Goal: Transaction & Acquisition: Obtain resource

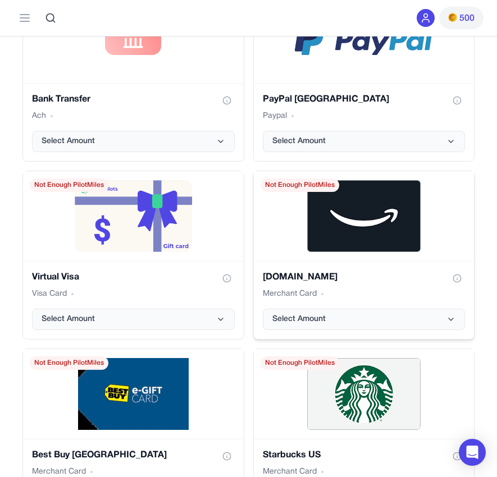
scroll to position [2347, 0]
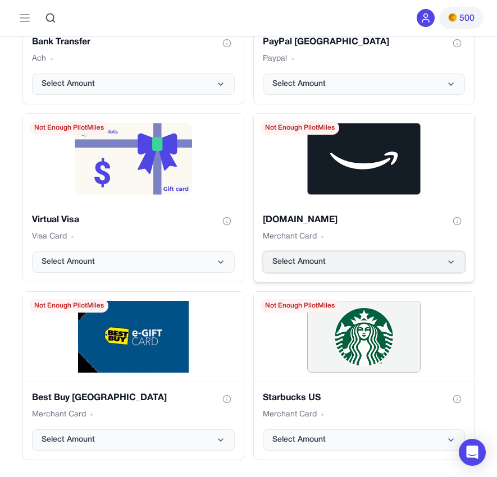
click at [393, 264] on button "Select Amount" at bounding box center [364, 261] width 203 height 21
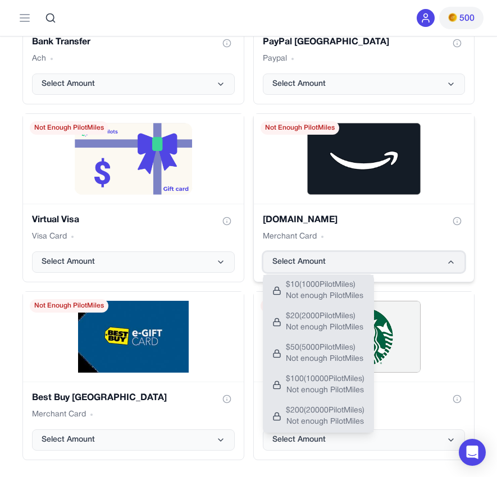
click at [392, 262] on button "Select Amount" at bounding box center [364, 261] width 203 height 21
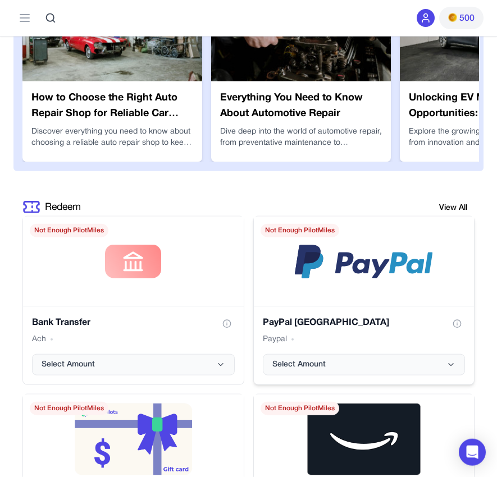
scroll to position [2290, 0]
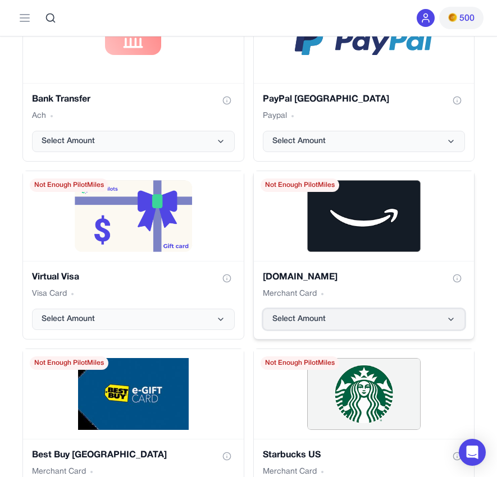
click at [383, 320] on button "Select Amount" at bounding box center [364, 319] width 203 height 21
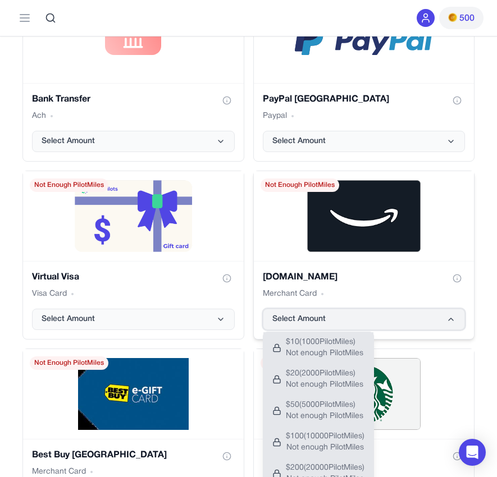
click at [383, 319] on button "Select Amount" at bounding box center [364, 319] width 203 height 21
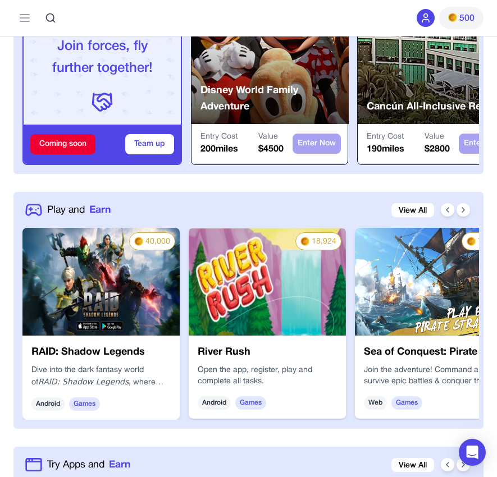
scroll to position [515, 0]
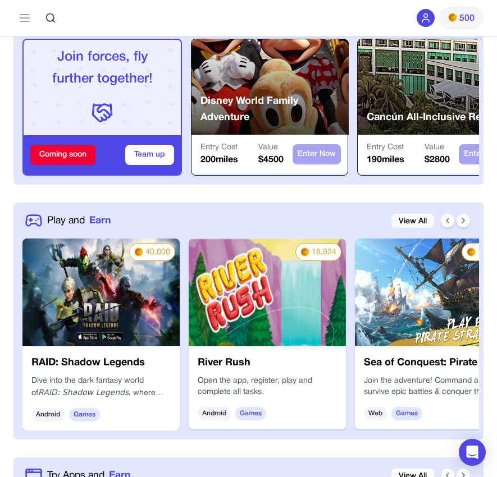
click at [413, 217] on link "View All" at bounding box center [412, 221] width 43 height 14
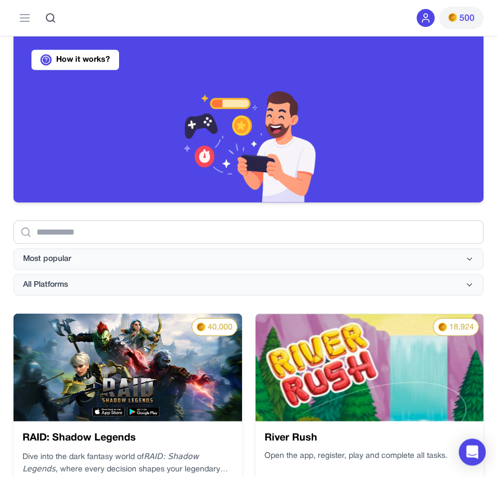
scroll to position [114, 0]
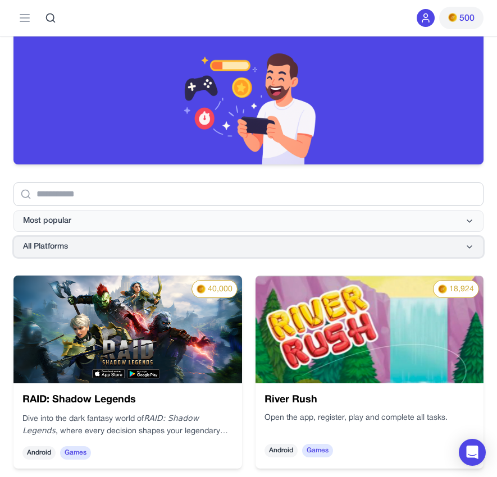
click at [254, 241] on button "All Platforms" at bounding box center [248, 246] width 470 height 21
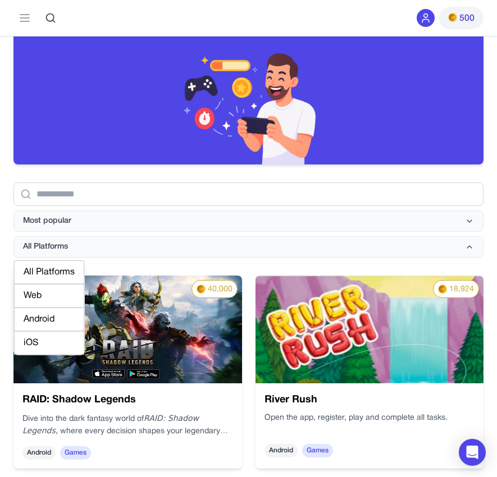
click at [49, 320] on div "Android" at bounding box center [49, 320] width 70 height 24
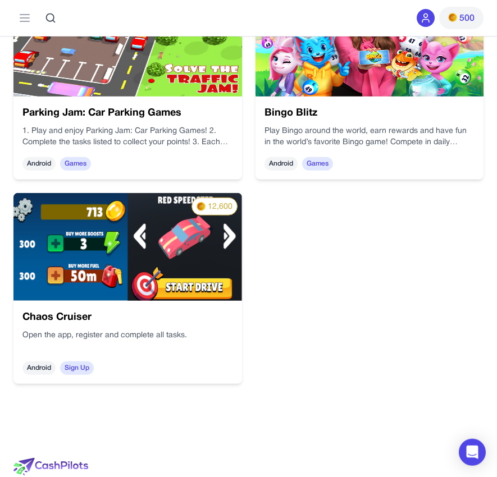
scroll to position [1316, 0]
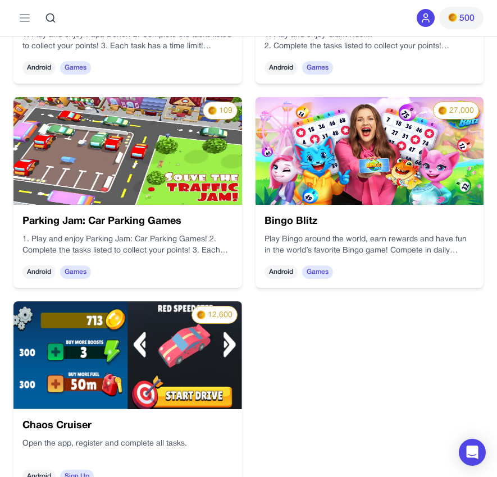
click at [355, 211] on div "Bingo Blitz Play Bingo around the world, earn rewards and have fun in the world…" at bounding box center [369, 246] width 228 height 83
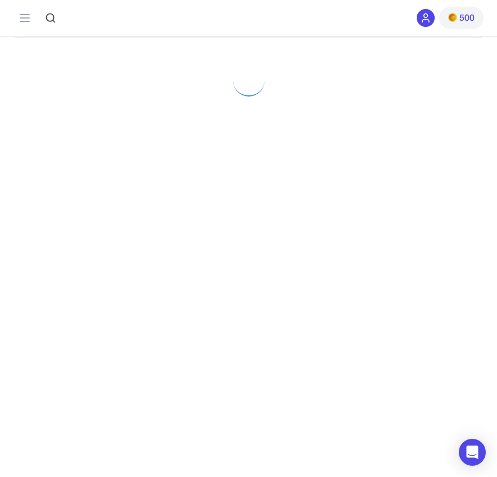
scroll to position [162, 0]
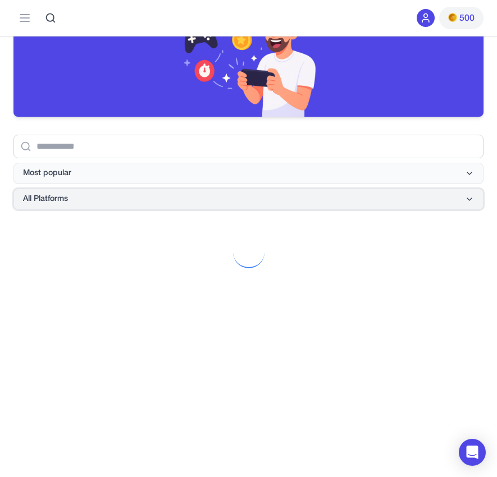
click at [165, 203] on button "All Platforms" at bounding box center [248, 199] width 470 height 21
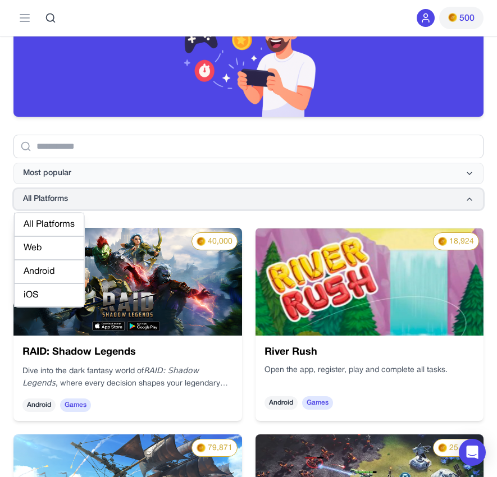
click at [183, 204] on button "All Platforms" at bounding box center [248, 199] width 470 height 21
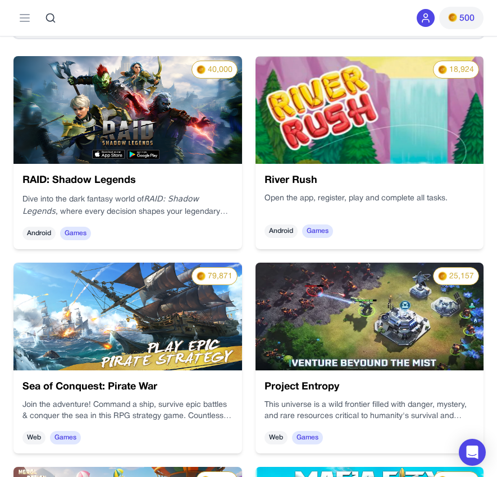
scroll to position [105, 0]
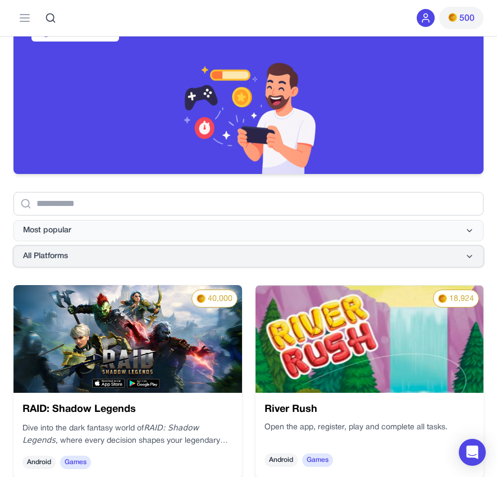
click at [144, 255] on button "All Platforms" at bounding box center [248, 256] width 470 height 21
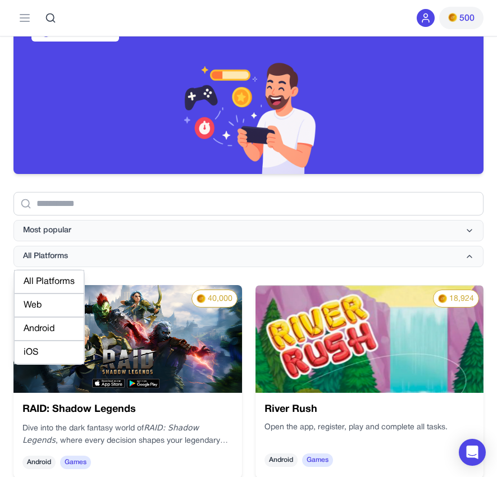
click at [67, 328] on div "Android" at bounding box center [49, 329] width 70 height 24
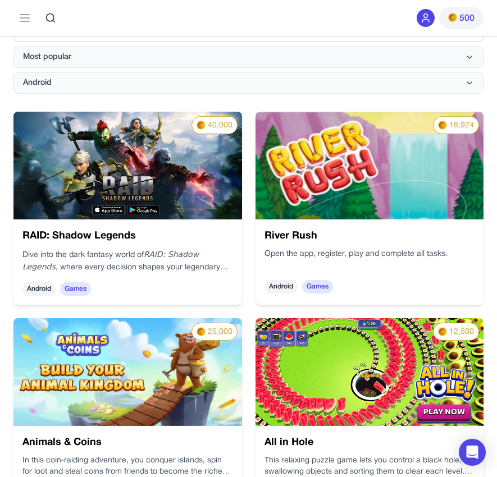
scroll to position [286, 0]
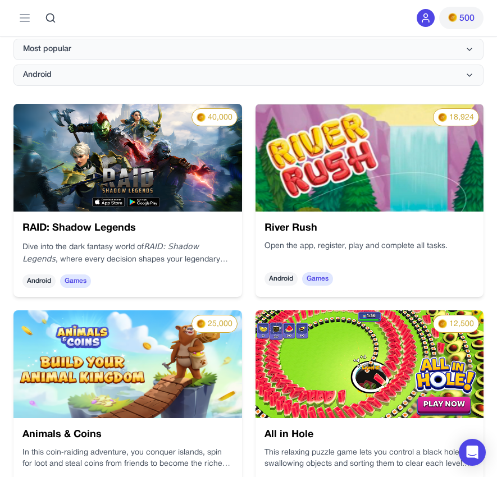
click at [131, 217] on div "RAID: Shadow Legends Dive into the dark fantasy world of RAID: Shadow Legends ,…" at bounding box center [186, 244] width 236 height 109
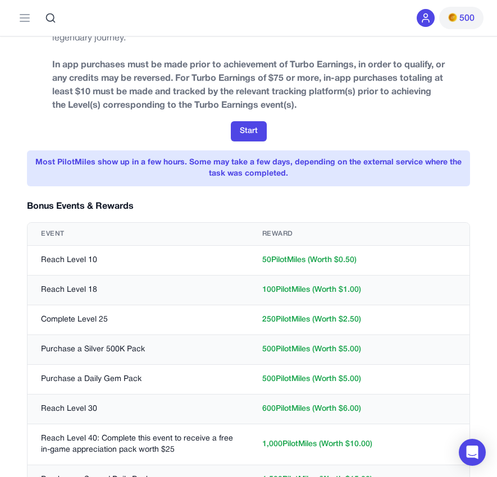
scroll to position [114, 0]
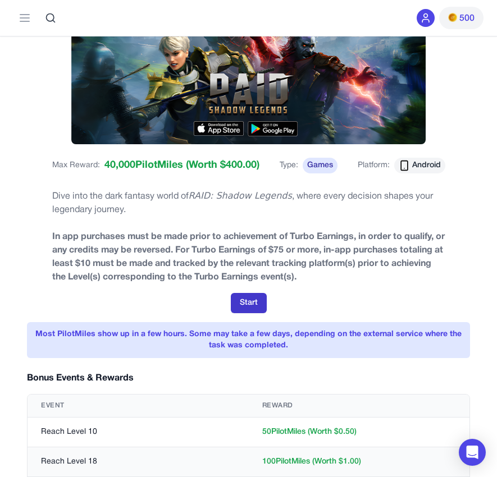
click at [248, 303] on button "Start" at bounding box center [249, 303] width 36 height 20
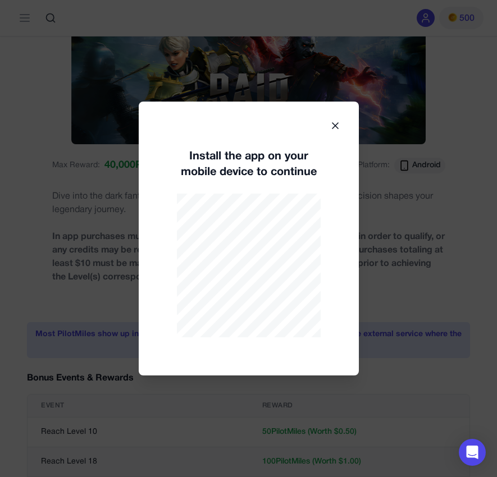
click at [335, 125] on icon at bounding box center [334, 125] width 11 height 11
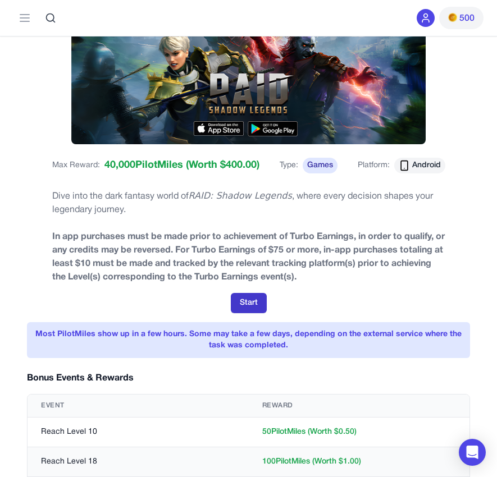
click at [246, 301] on button "Start" at bounding box center [249, 303] width 36 height 20
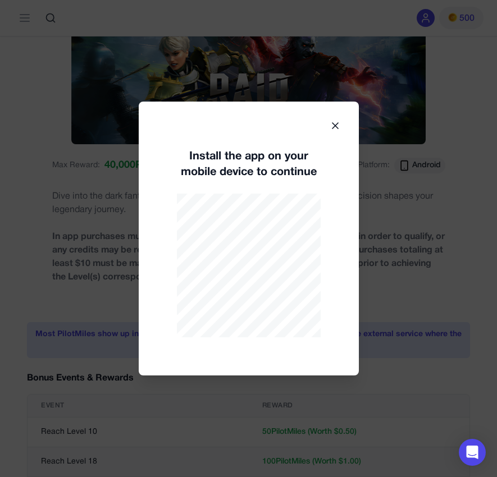
click at [331, 122] on icon at bounding box center [334, 125] width 11 height 11
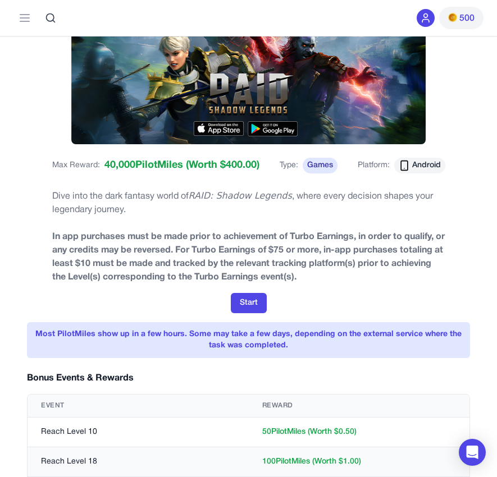
scroll to position [0, 0]
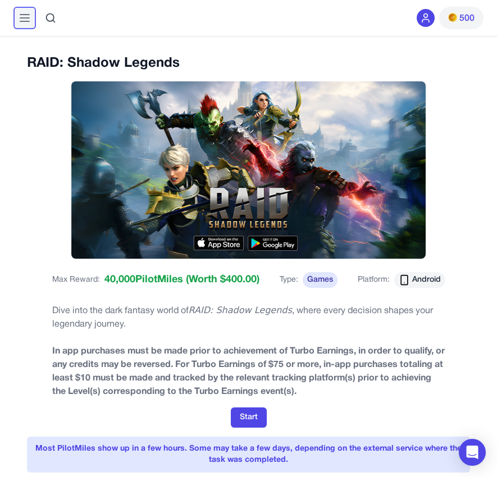
click at [28, 21] on line at bounding box center [24, 21] width 9 height 0
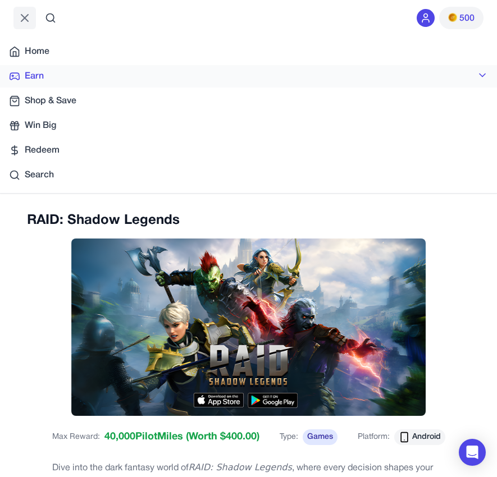
click at [53, 77] on link "Earn" at bounding box center [248, 76] width 497 height 22
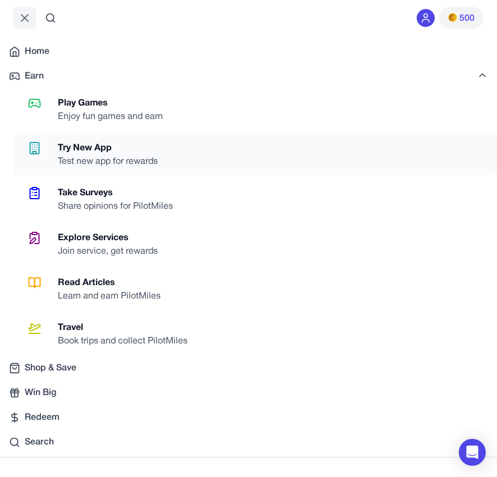
click at [127, 154] on div "Try New App" at bounding box center [112, 147] width 109 height 13
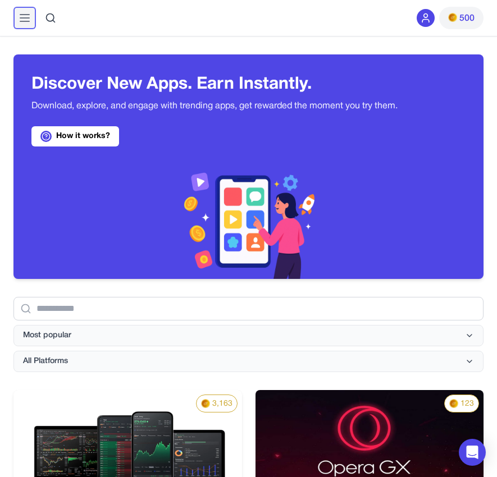
click at [25, 19] on icon at bounding box center [24, 17] width 13 height 13
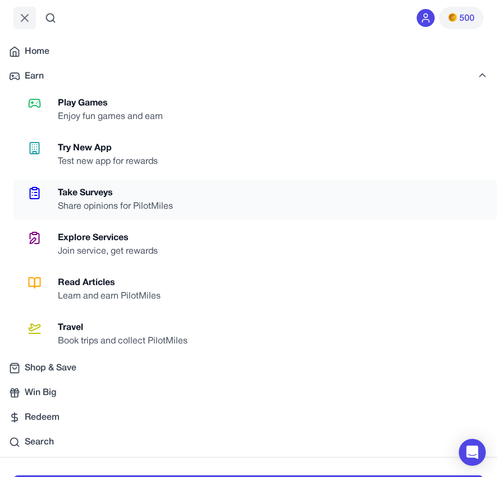
click at [122, 196] on div "Take Surveys" at bounding box center [120, 192] width 124 height 13
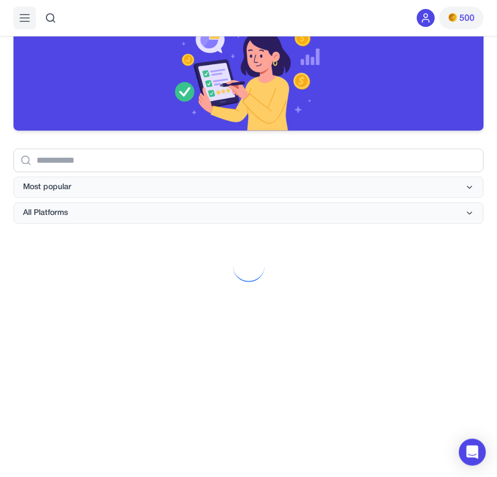
scroll to position [172, 0]
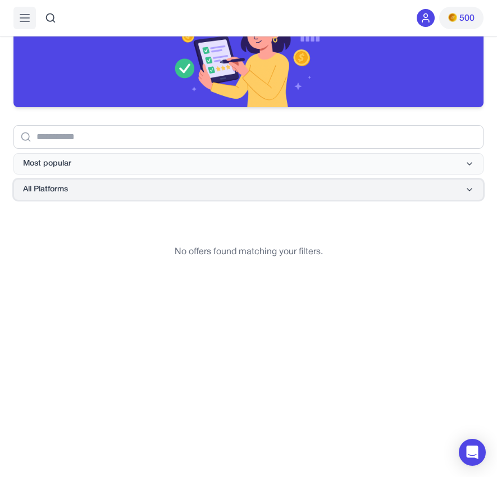
click at [130, 182] on button "All Platforms" at bounding box center [248, 189] width 470 height 21
click at [55, 266] on div "Android" at bounding box center [49, 262] width 70 height 24
click at [99, 168] on button "Most popular" at bounding box center [248, 163] width 470 height 21
click at [198, 237] on div "No offers found matching your filters." at bounding box center [248, 251] width 470 height 67
click at [26, 20] on icon at bounding box center [24, 17] width 13 height 13
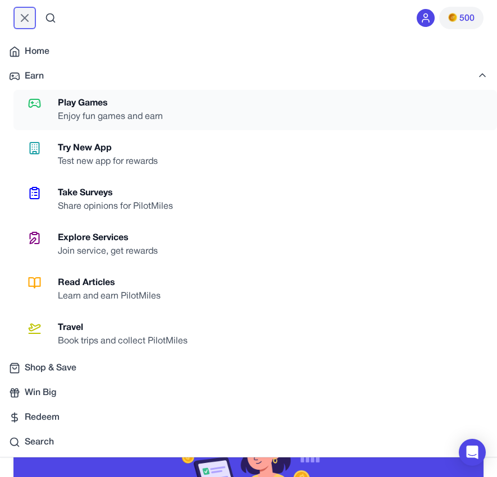
scroll to position [593, 0]
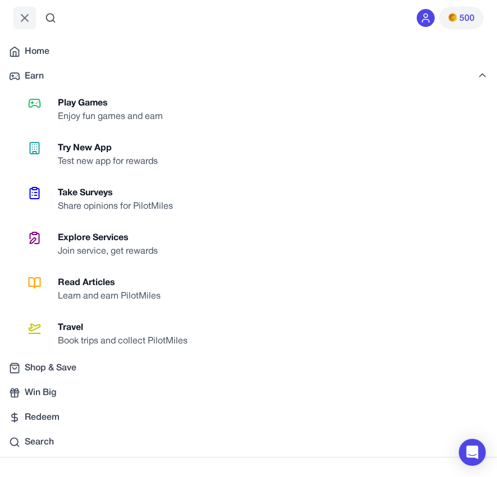
click at [419, 21] on div at bounding box center [425, 18] width 18 height 18
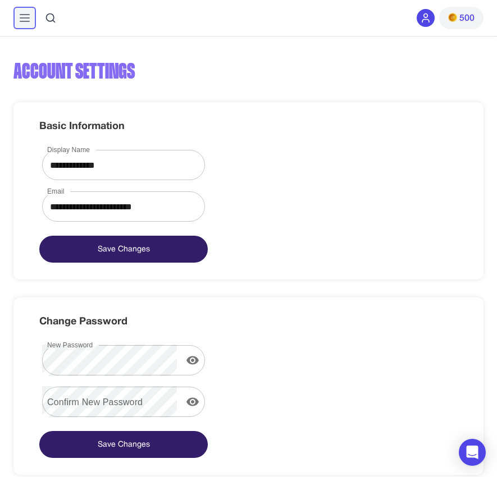
click at [18, 22] on icon at bounding box center [24, 17] width 13 height 13
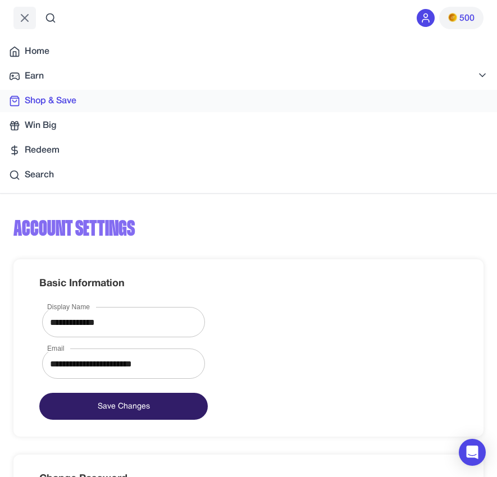
click at [47, 100] on span "Shop & Save" at bounding box center [51, 100] width 52 height 13
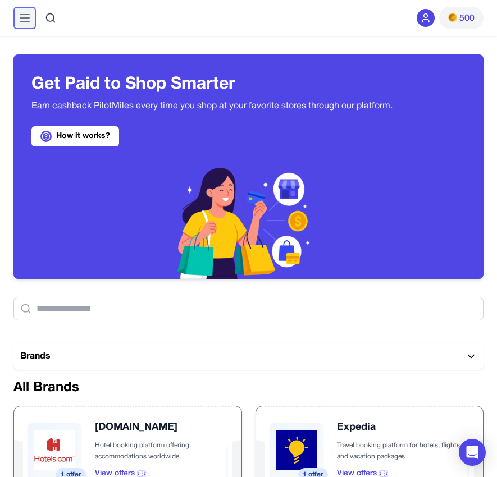
click at [29, 21] on line at bounding box center [24, 21] width 9 height 0
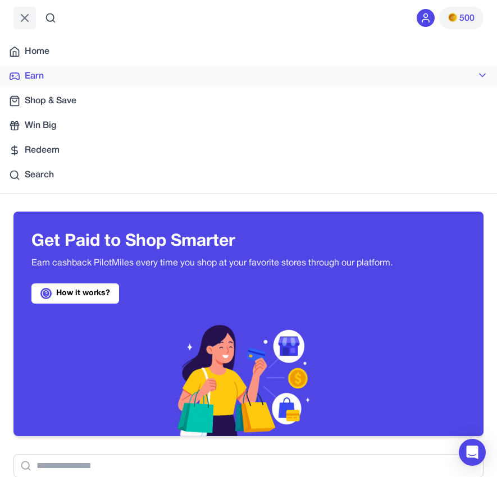
click at [61, 81] on link "Earn" at bounding box center [248, 76] width 497 height 22
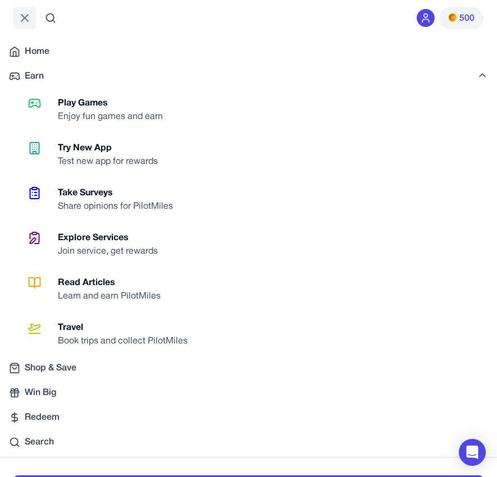
click at [98, 236] on div "Explore Services" at bounding box center [112, 237] width 109 height 13
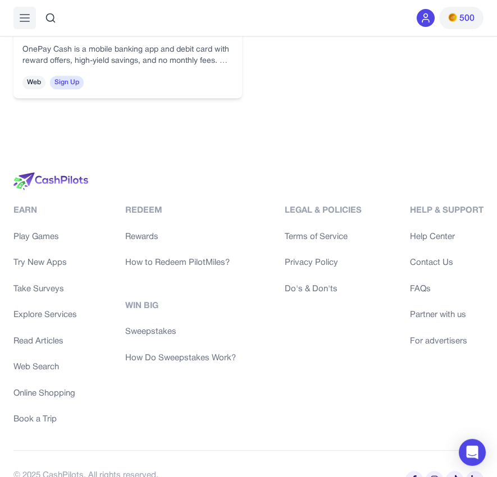
scroll to position [1935, 0]
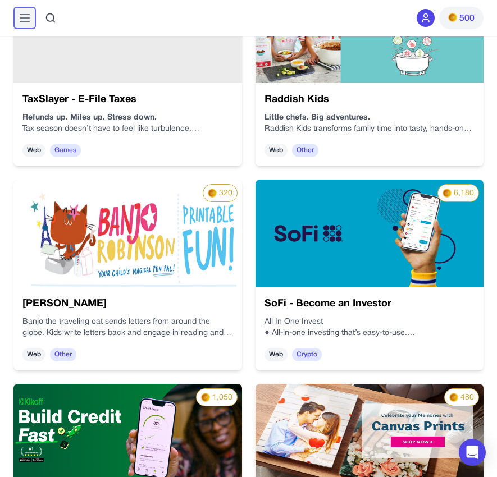
click at [19, 17] on icon at bounding box center [24, 17] width 13 height 13
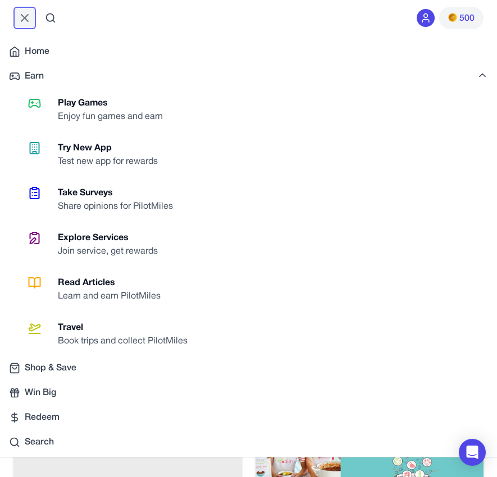
scroll to position [1040, 0]
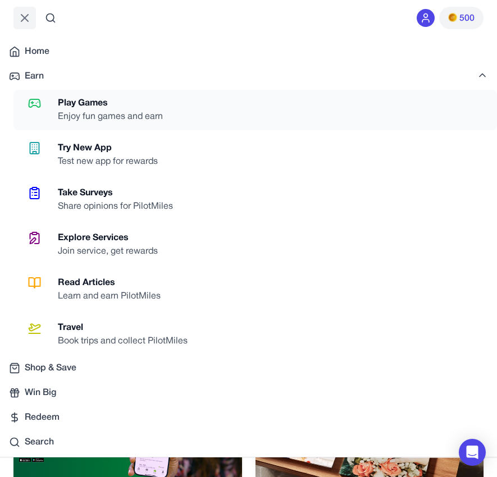
click at [113, 115] on div "Enjoy fun games and earn" at bounding box center [115, 116] width 114 height 13
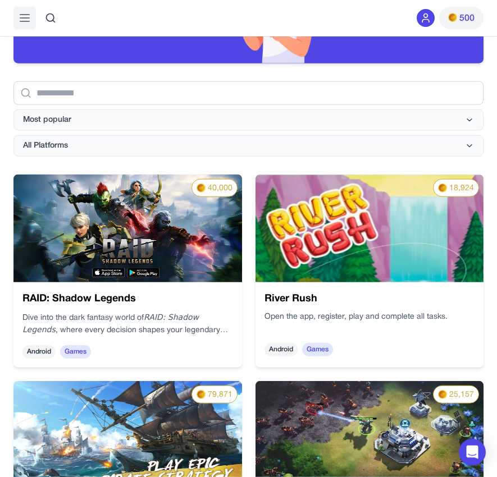
scroll to position [229, 0]
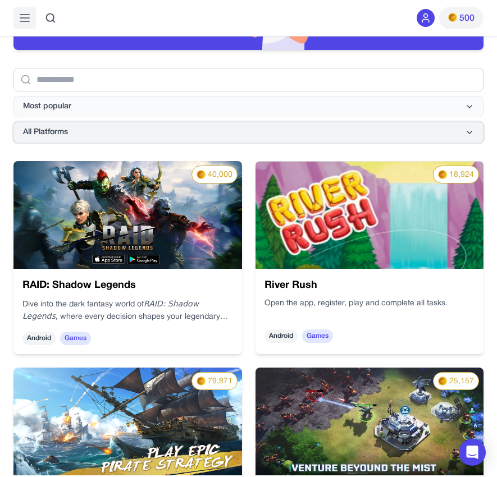
click at [99, 134] on button "All Platforms" at bounding box center [248, 132] width 470 height 21
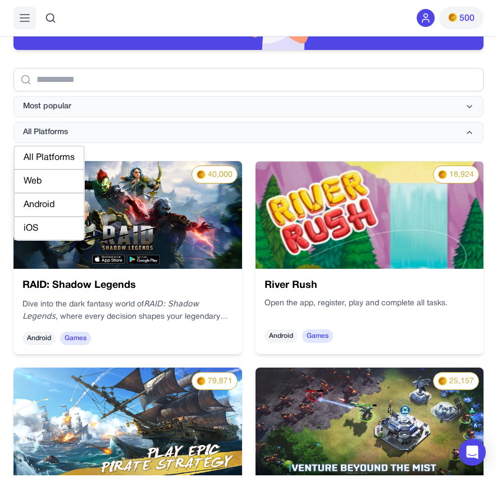
click at [62, 199] on div "Android" at bounding box center [49, 205] width 70 height 24
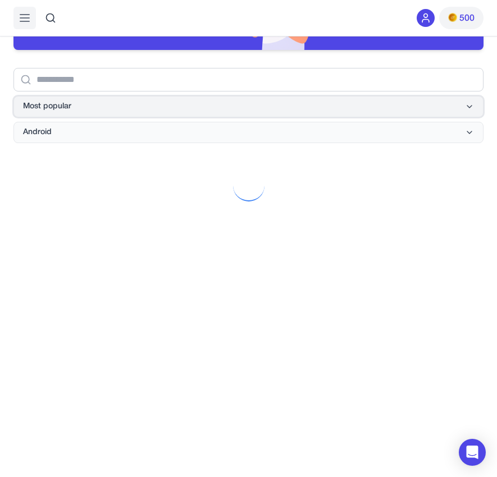
click at [96, 111] on button "Most popular" at bounding box center [248, 106] width 470 height 21
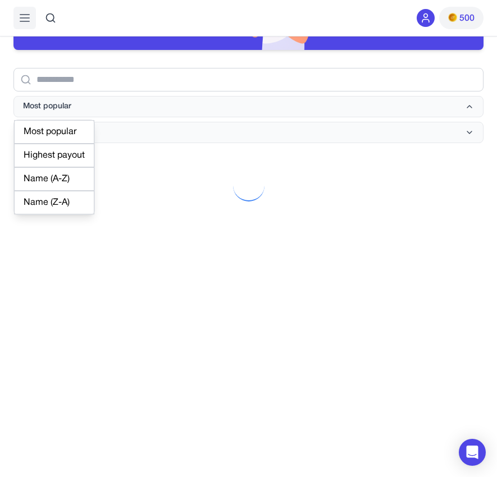
click at [79, 159] on div "Highest payout" at bounding box center [54, 156] width 80 height 24
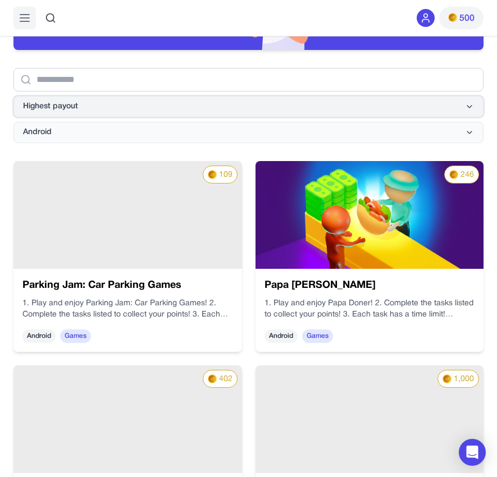
click at [98, 107] on button "Highest payout" at bounding box center [248, 106] width 470 height 21
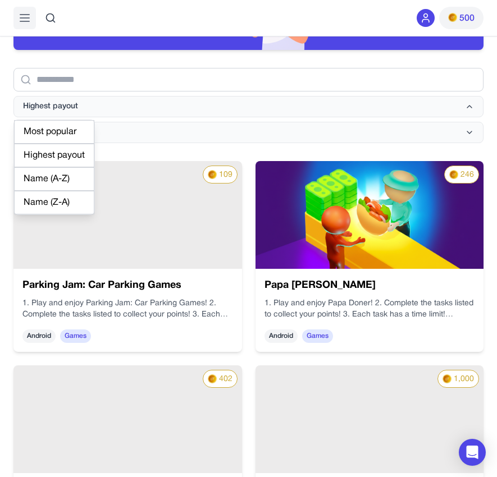
click at [76, 150] on div "Highest payout" at bounding box center [54, 156] width 80 height 24
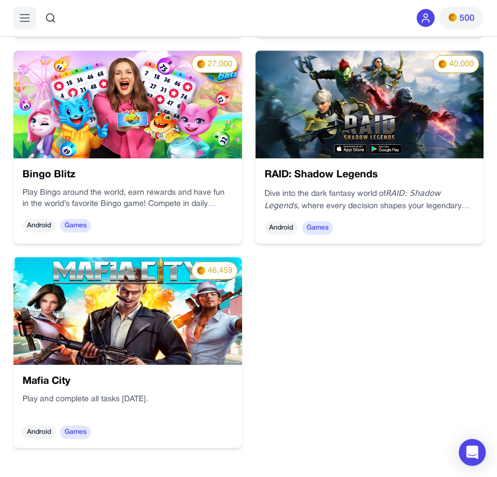
scroll to position [1374, 0]
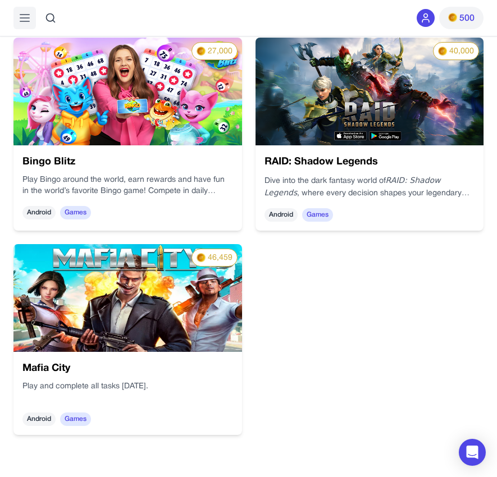
click at [145, 265] on img at bounding box center [127, 298] width 228 height 108
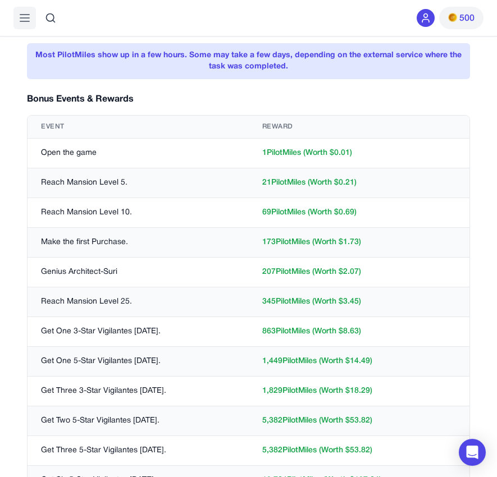
scroll to position [343, 0]
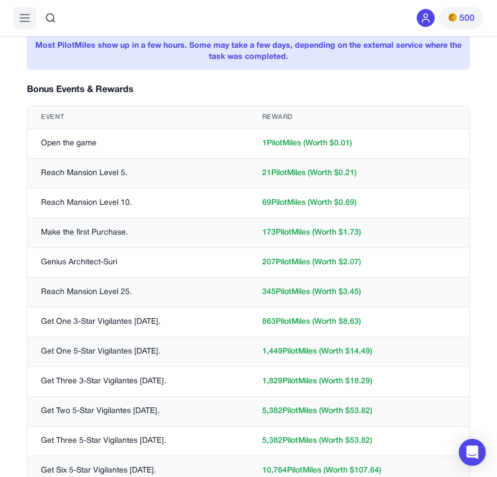
click at [463, 19] on span "500" at bounding box center [466, 18] width 15 height 13
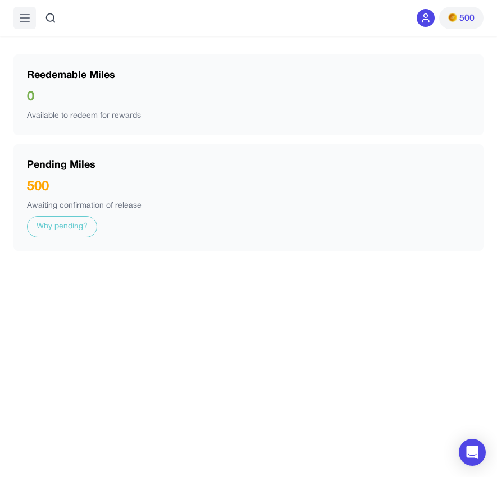
click at [89, 225] on link "Why pending?" at bounding box center [62, 226] width 70 height 21
click at [430, 17] on icon at bounding box center [425, 17] width 11 height 11
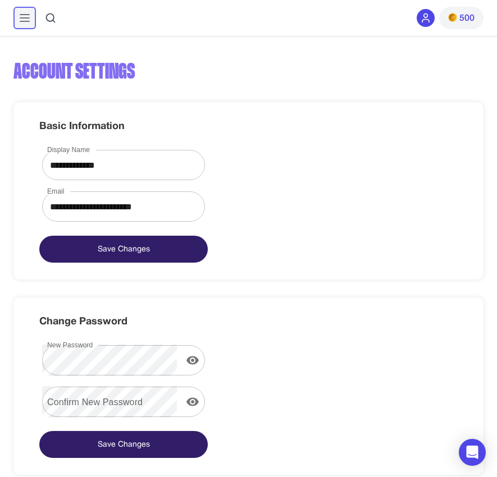
click at [24, 22] on icon at bounding box center [24, 17] width 13 height 13
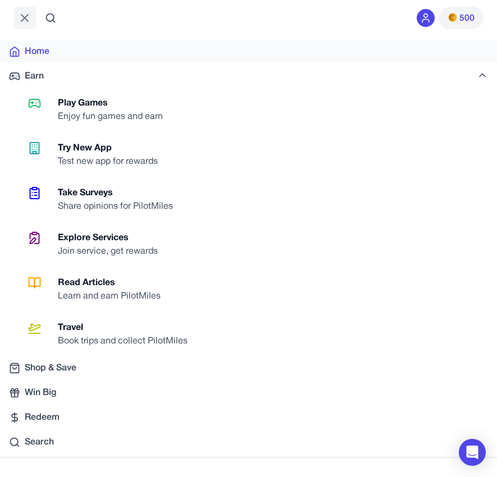
click at [48, 55] on span "Home" at bounding box center [37, 51] width 25 height 13
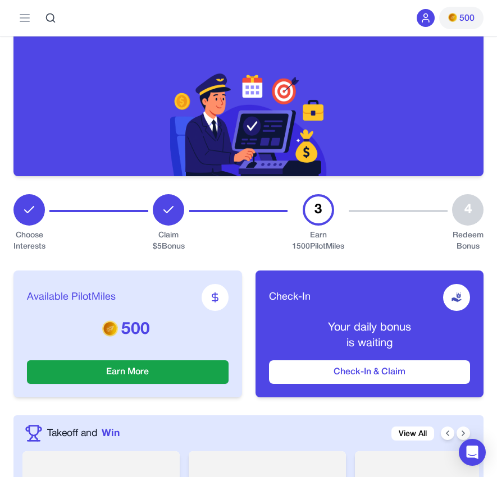
scroll to position [172, 0]
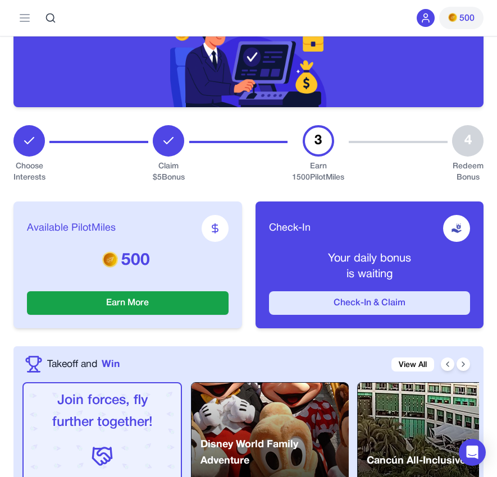
click at [368, 302] on button "Check-In & Claim" at bounding box center [369, 303] width 201 height 24
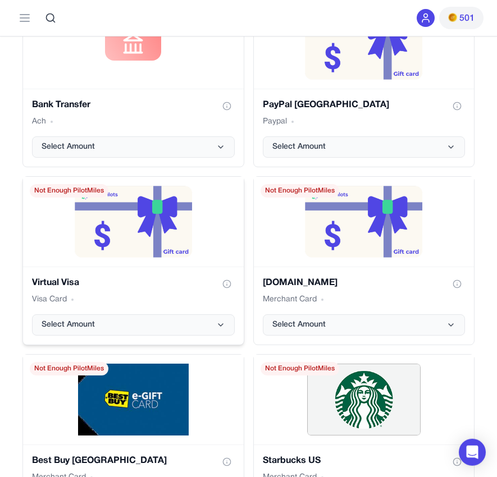
scroll to position [2175, 0]
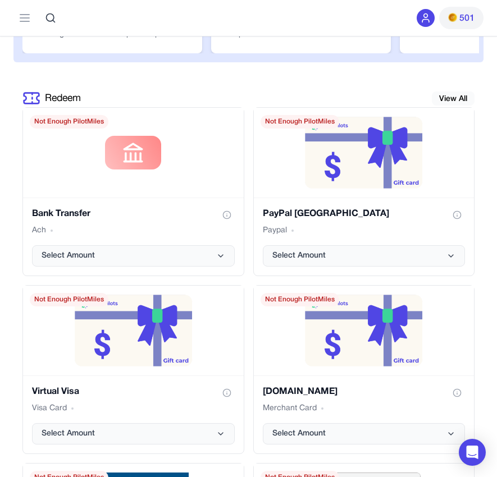
click at [458, 98] on link "View All" at bounding box center [453, 98] width 43 height 14
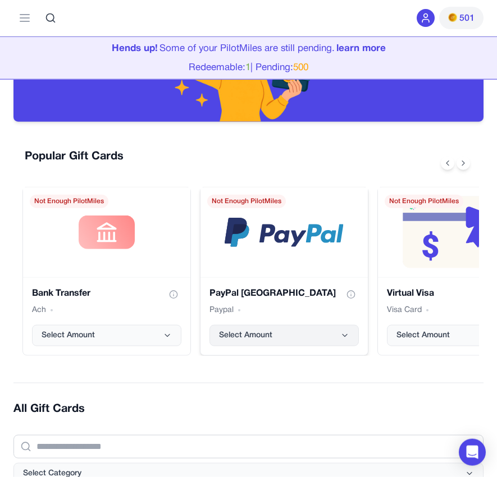
scroll to position [114, 0]
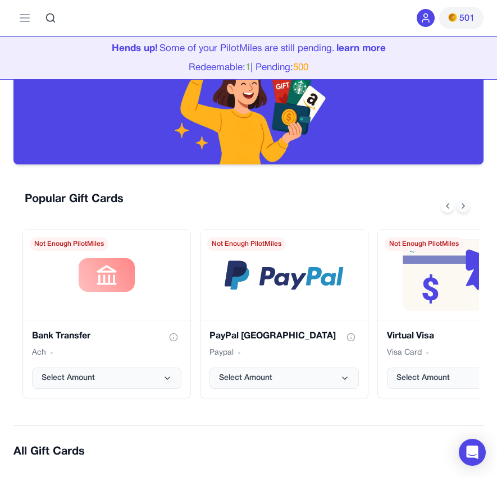
click at [464, 210] on button at bounding box center [462, 205] width 13 height 13
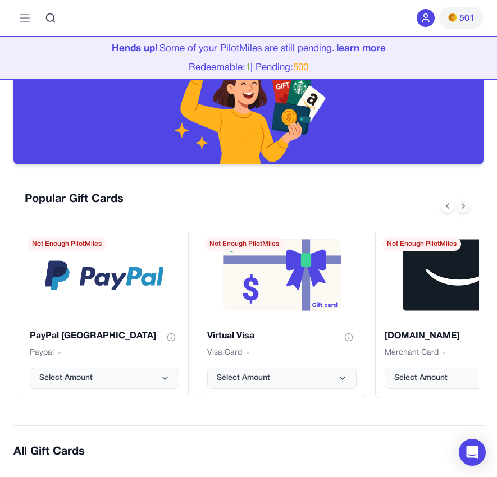
click at [464, 210] on button at bounding box center [462, 205] width 13 height 13
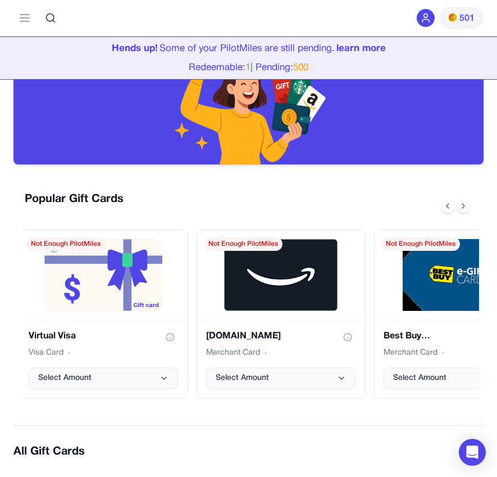
click at [464, 210] on button at bounding box center [462, 205] width 13 height 13
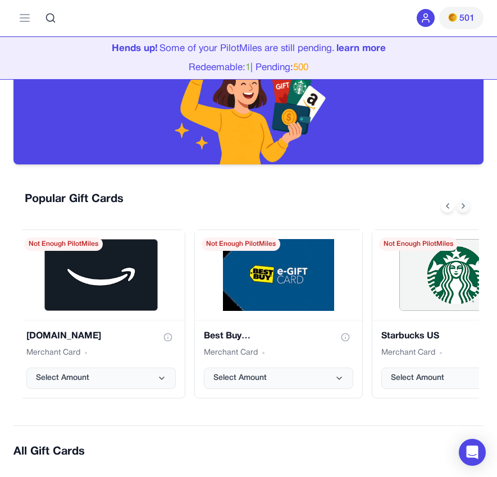
click at [464, 210] on button at bounding box center [462, 205] width 13 height 13
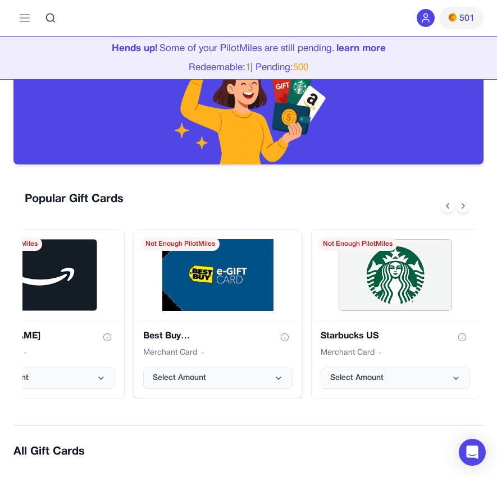
scroll to position [0, 599]
click at [451, 208] on icon at bounding box center [447, 205] width 9 height 9
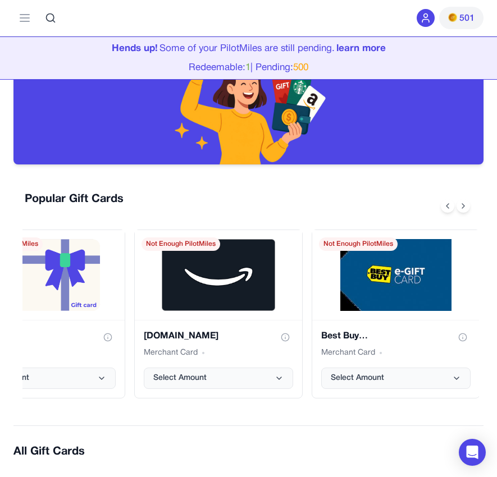
scroll to position [0, 419]
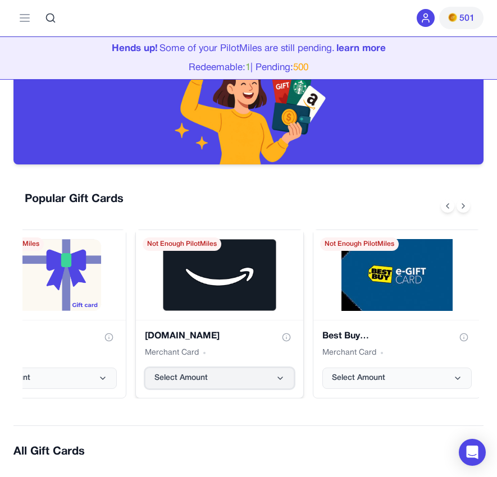
click at [238, 386] on button "Select Amount" at bounding box center [219, 378] width 149 height 21
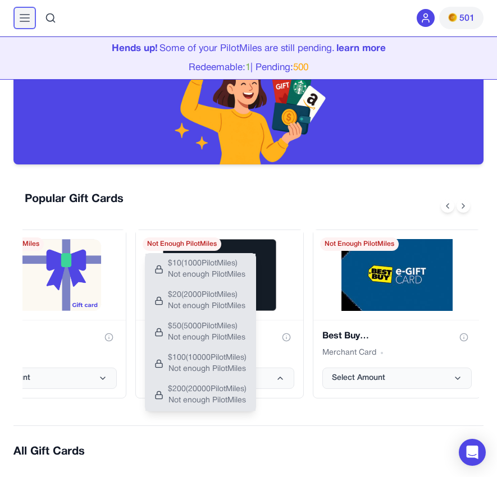
click at [20, 17] on icon at bounding box center [24, 17] width 13 height 13
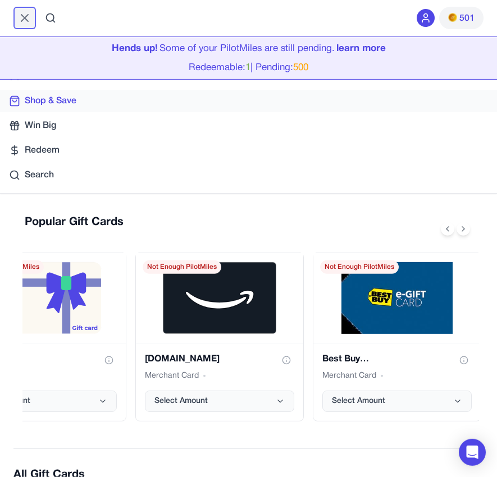
scroll to position [214, 0]
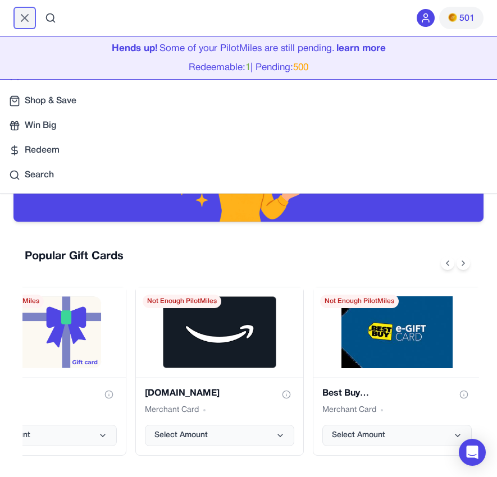
click at [30, 21] on icon at bounding box center [24, 17] width 13 height 13
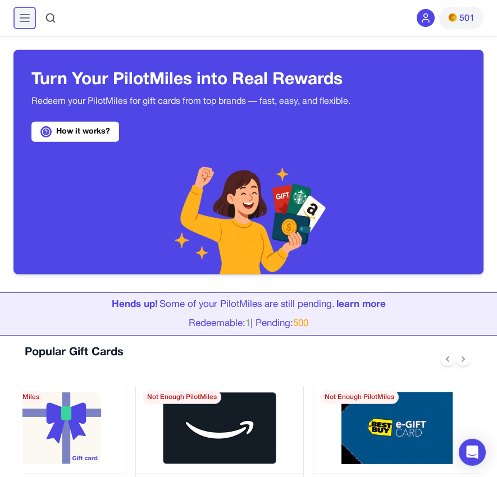
scroll to position [0, 0]
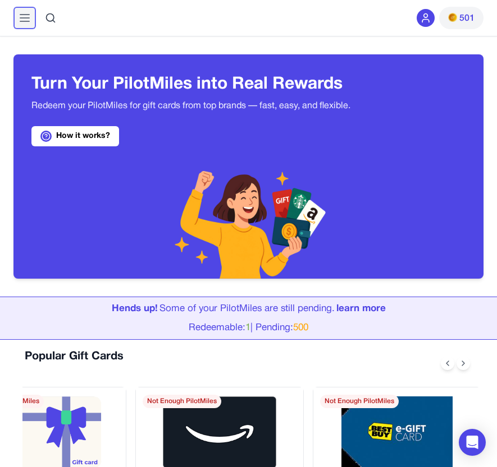
click at [17, 11] on button at bounding box center [24, 18] width 22 height 22
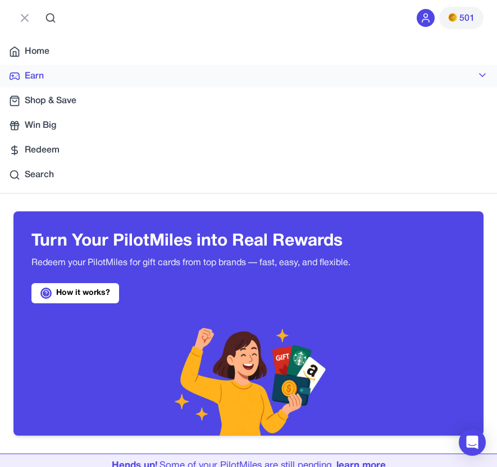
click at [52, 69] on link "Earn" at bounding box center [248, 76] width 497 height 22
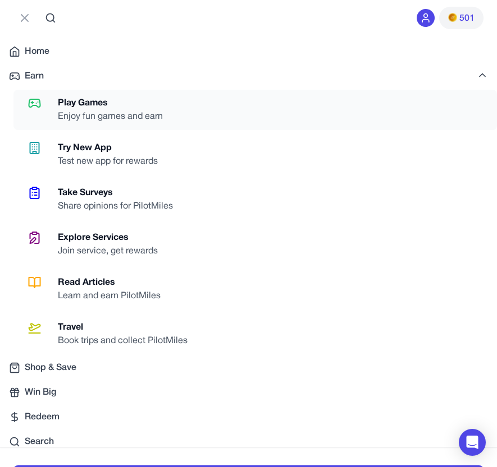
click at [88, 116] on div "Enjoy fun games and earn" at bounding box center [115, 116] width 114 height 13
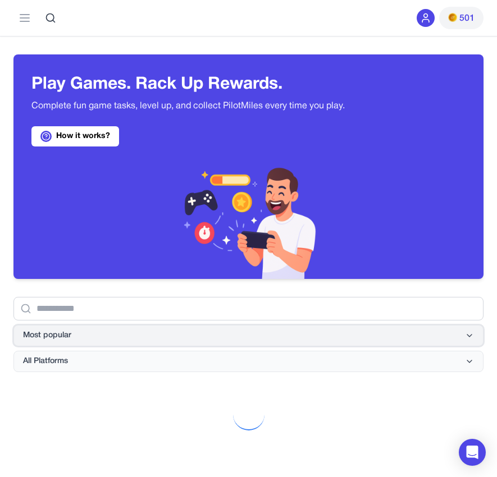
click at [194, 343] on button "Most popular" at bounding box center [248, 335] width 470 height 21
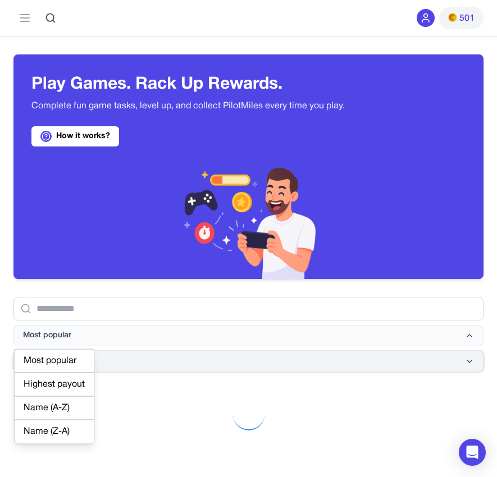
click at [152, 360] on button "All Platforms" at bounding box center [248, 361] width 470 height 21
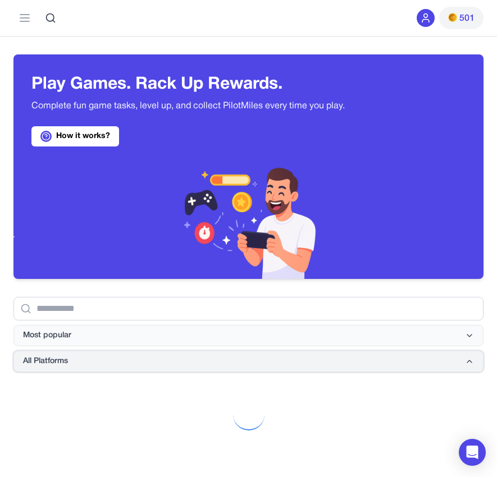
click at [98, 371] on button "All Platforms" at bounding box center [248, 361] width 470 height 21
click at [79, 368] on button "All Platforms" at bounding box center [248, 361] width 470 height 21
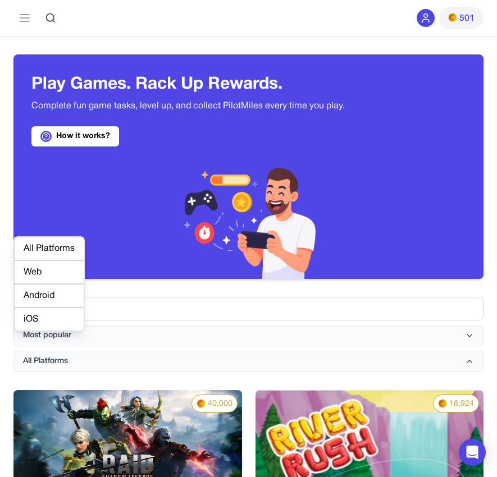
click at [62, 291] on div "Android" at bounding box center [49, 296] width 70 height 24
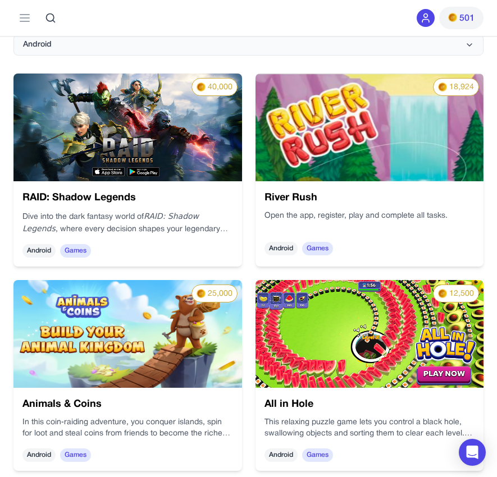
scroll to position [343, 0]
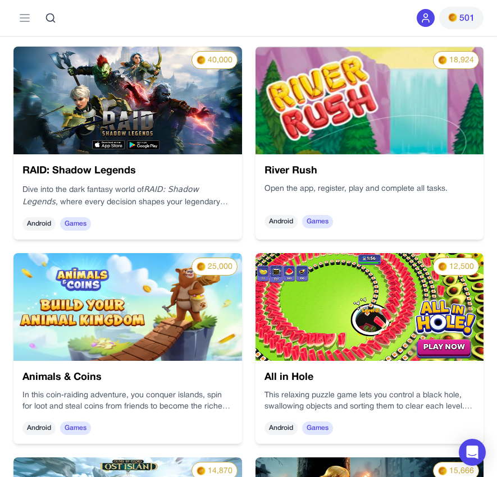
click at [324, 171] on h3 "River Rush" at bounding box center [429, 187] width 210 height 38
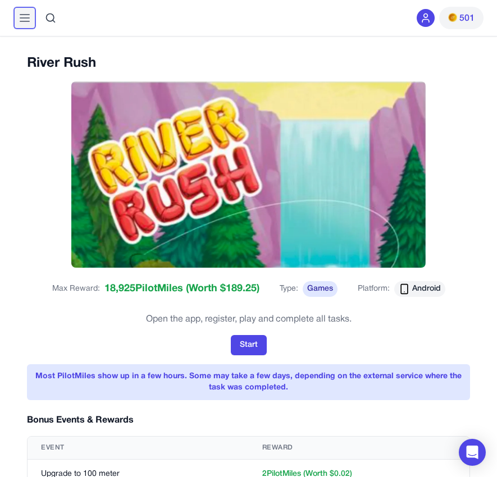
click at [29, 23] on icon at bounding box center [24, 17] width 13 height 13
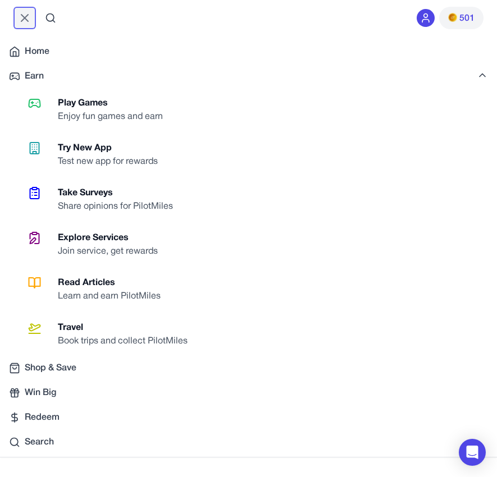
click at [27, 24] on icon at bounding box center [24, 17] width 13 height 13
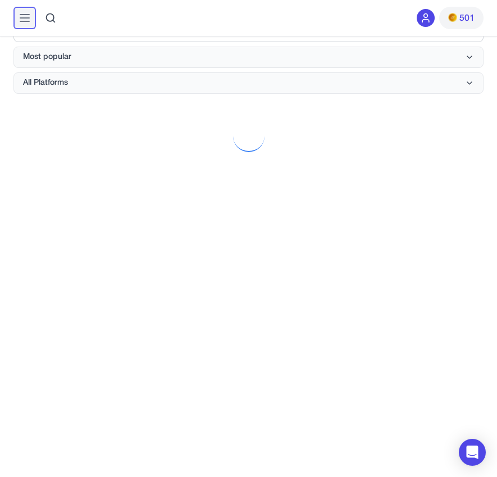
scroll to position [107, 0]
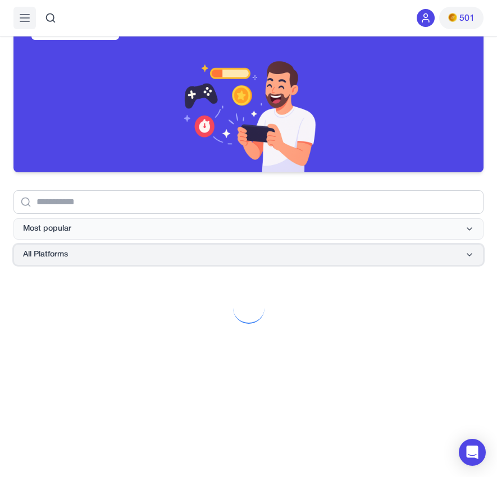
click at [154, 256] on button "All Platforms" at bounding box center [248, 254] width 470 height 21
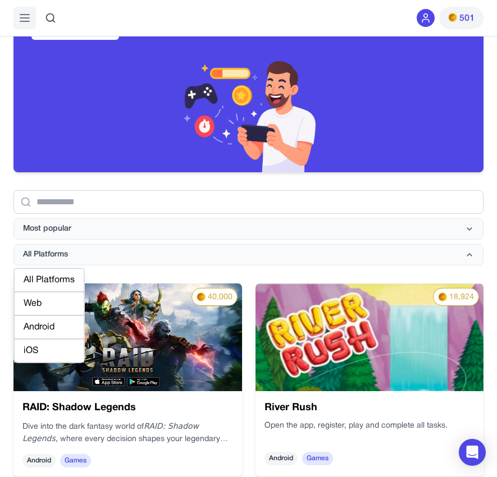
click at [54, 172] on div "All Platforms Most popular" at bounding box center [248, 218] width 470 height 93
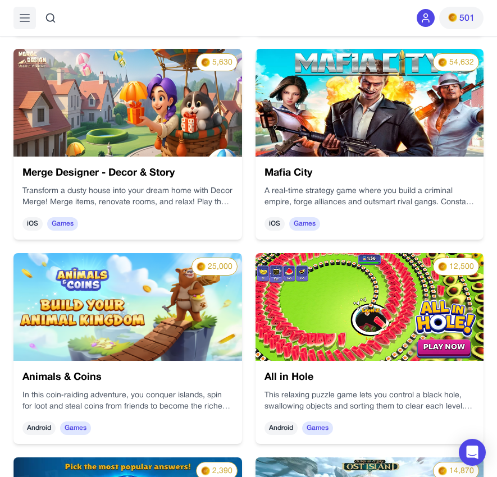
scroll to position [851, 0]
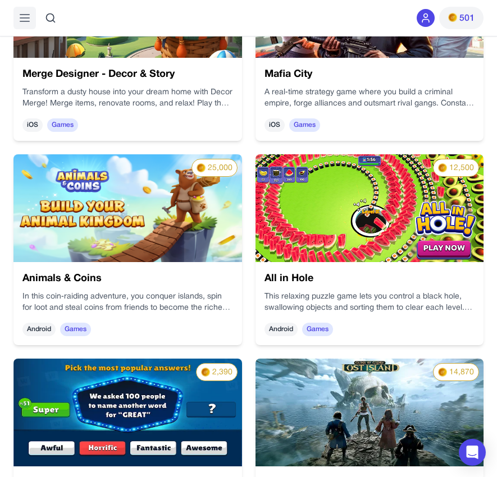
click at [181, 222] on img at bounding box center [239, 201] width 238 height 131
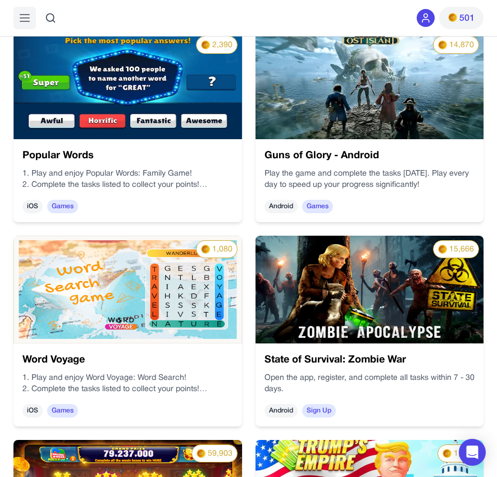
scroll to position [1192, 0]
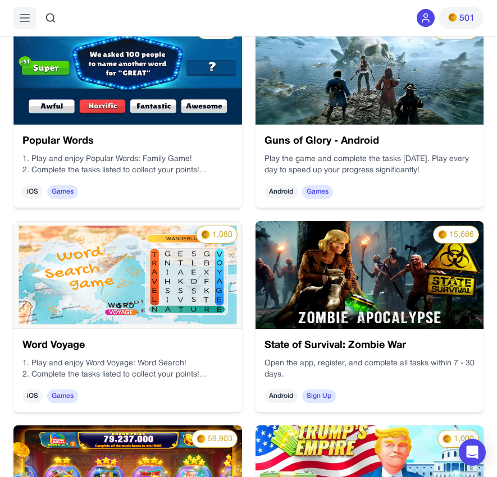
click at [336, 256] on img at bounding box center [369, 275] width 228 height 108
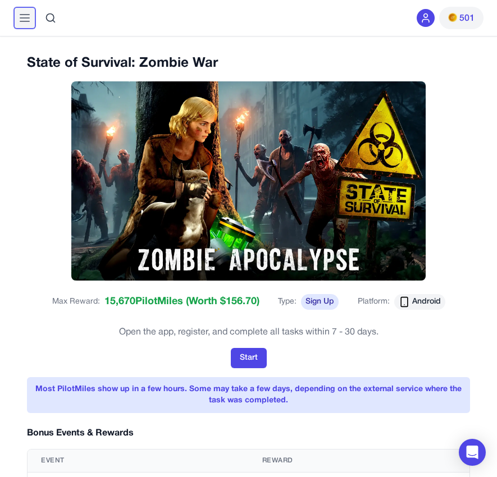
click at [26, 20] on icon at bounding box center [24, 17] width 13 height 13
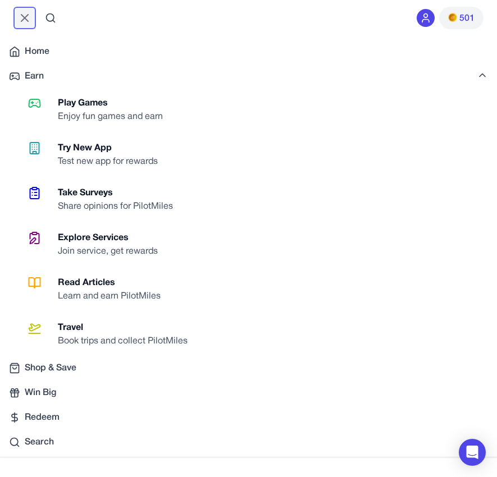
click at [26, 20] on icon at bounding box center [24, 18] width 7 height 7
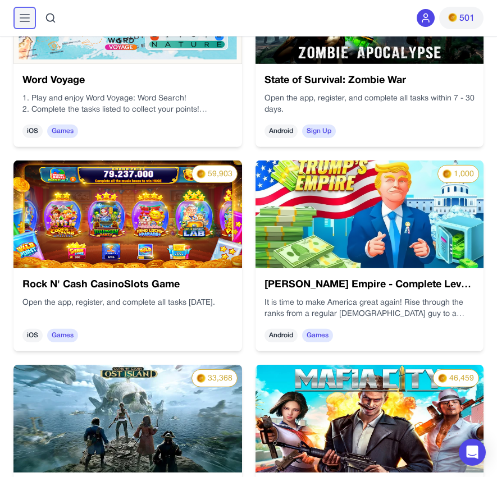
scroll to position [1479, 0]
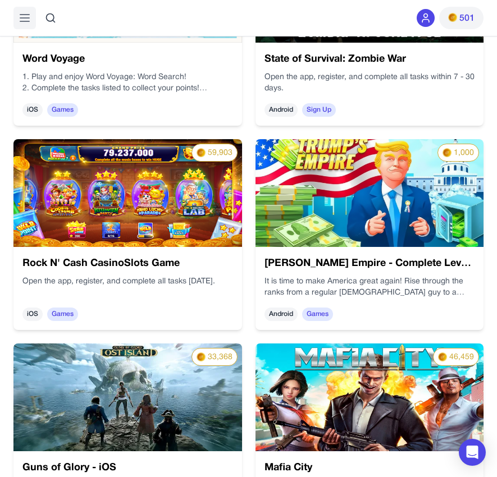
click at [204, 219] on img at bounding box center [127, 193] width 228 height 108
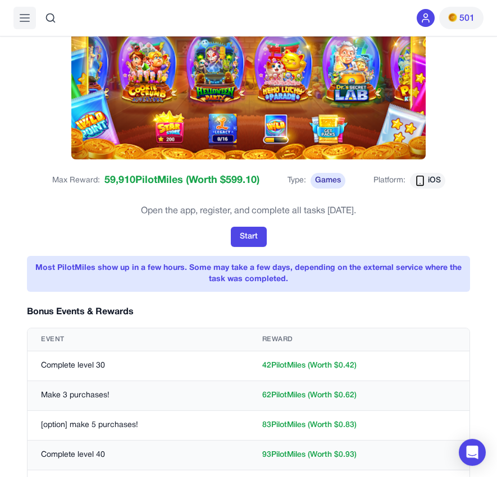
scroll to position [114, 0]
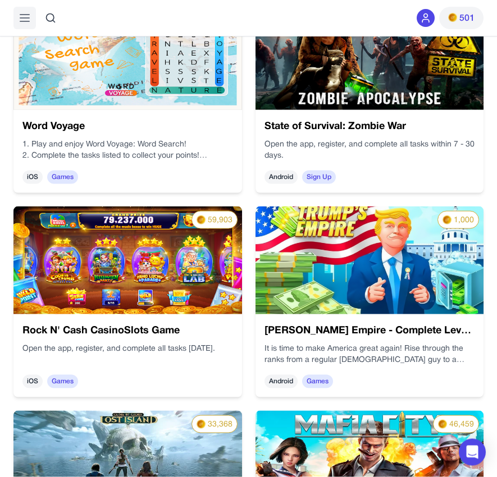
scroll to position [1650, 0]
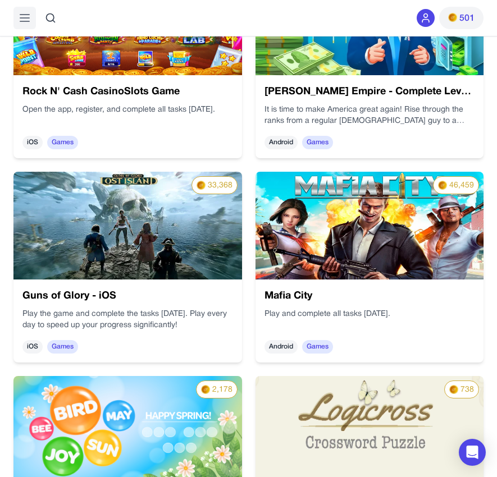
click at [278, 95] on h3 "[PERSON_NAME] Empire - Complete Level 32 - 3 Days" at bounding box center [369, 92] width 210 height 16
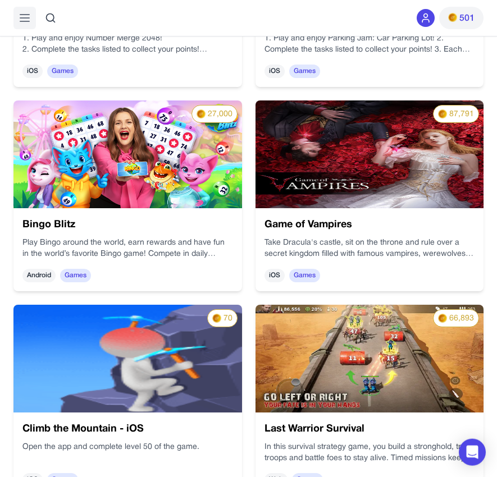
scroll to position [3139, 0]
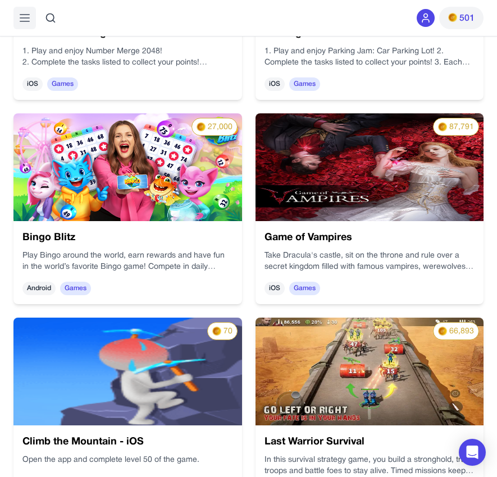
click at [200, 230] on h3 "Bingo Blitz" at bounding box center [127, 238] width 210 height 16
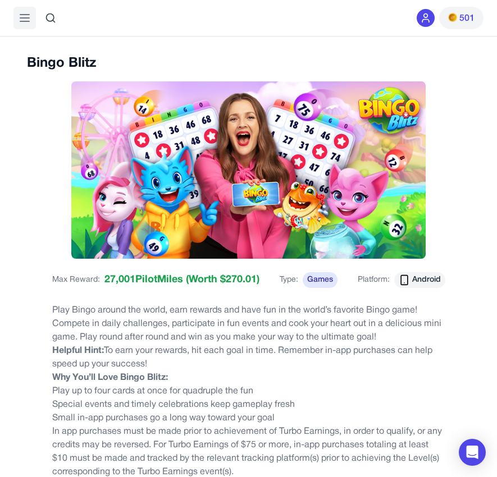
scroll to position [792, 0]
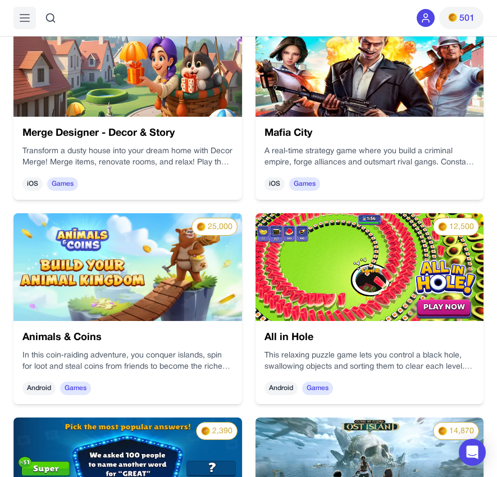
click at [333, 263] on img at bounding box center [369, 267] width 228 height 108
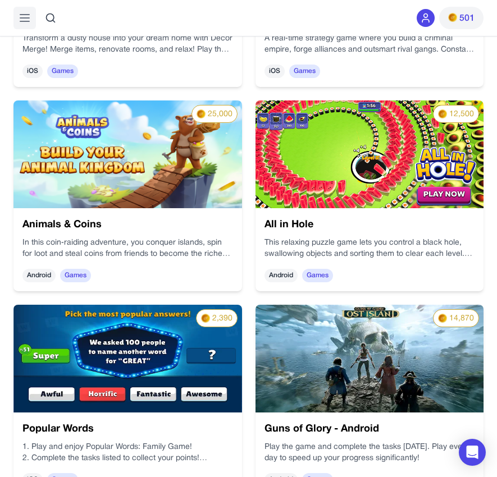
scroll to position [1021, 0]
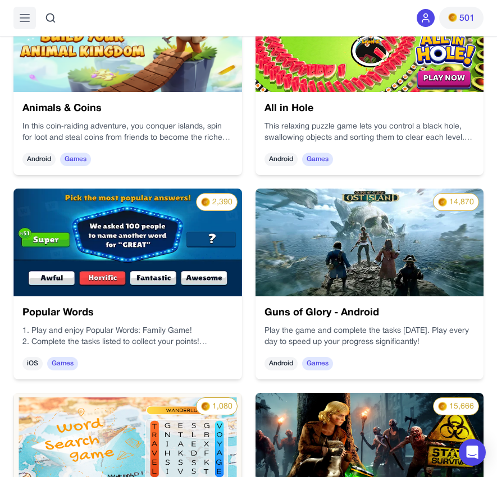
click at [368, 273] on img at bounding box center [369, 243] width 228 height 108
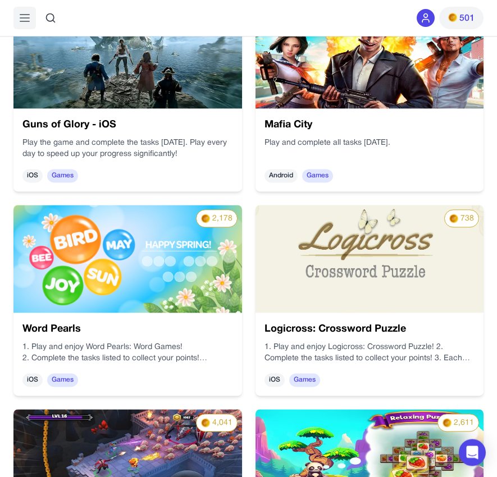
scroll to position [1765, 0]
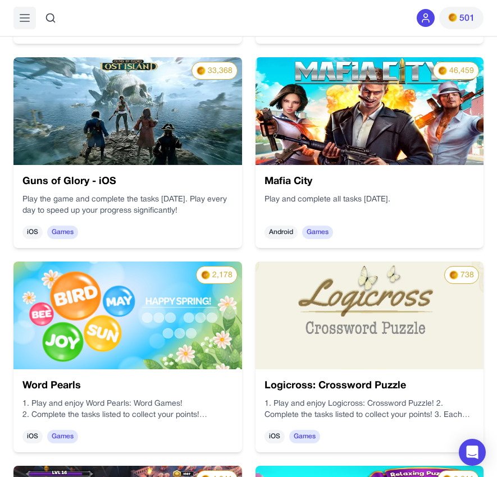
click at [377, 166] on div "Mafia City Play and complete all tasks [DATE]. Android Games" at bounding box center [369, 206] width 228 height 83
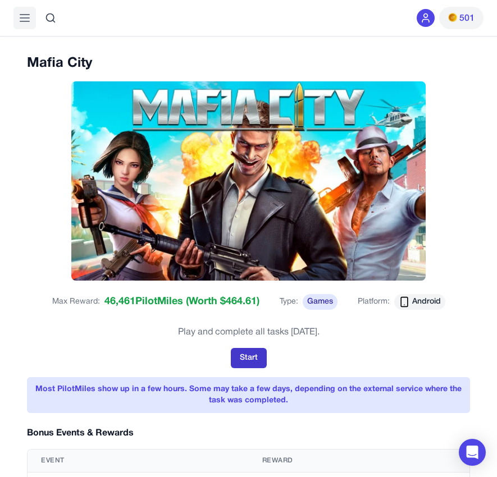
click at [265, 356] on button "Start" at bounding box center [249, 358] width 36 height 20
